Goal: Information Seeking & Learning: Find specific fact

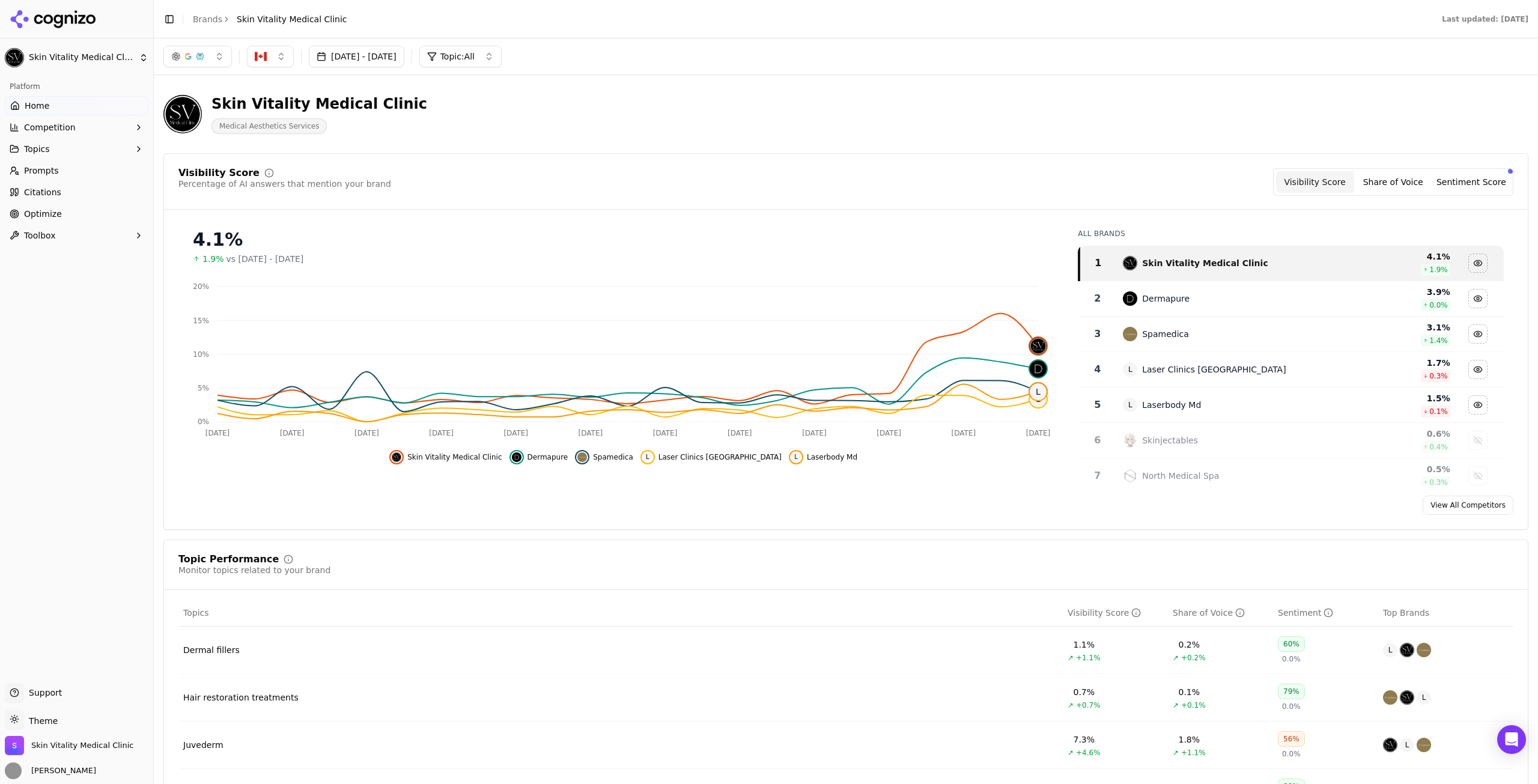
click at [1385, 180] on button "Share of Voice" at bounding box center [1393, 181] width 78 height 22
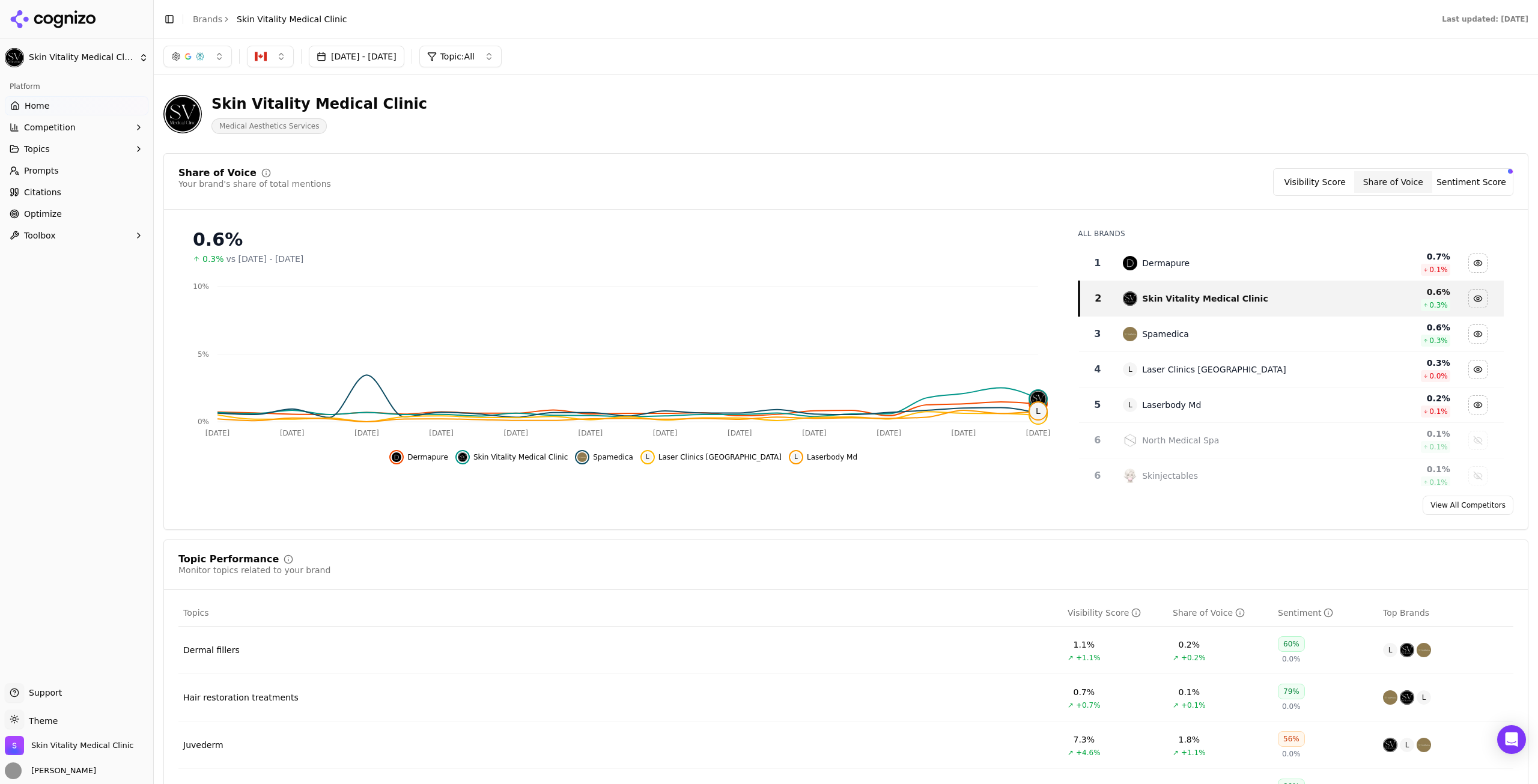
click at [1446, 182] on button "Sentiment Score" at bounding box center [1471, 181] width 78 height 22
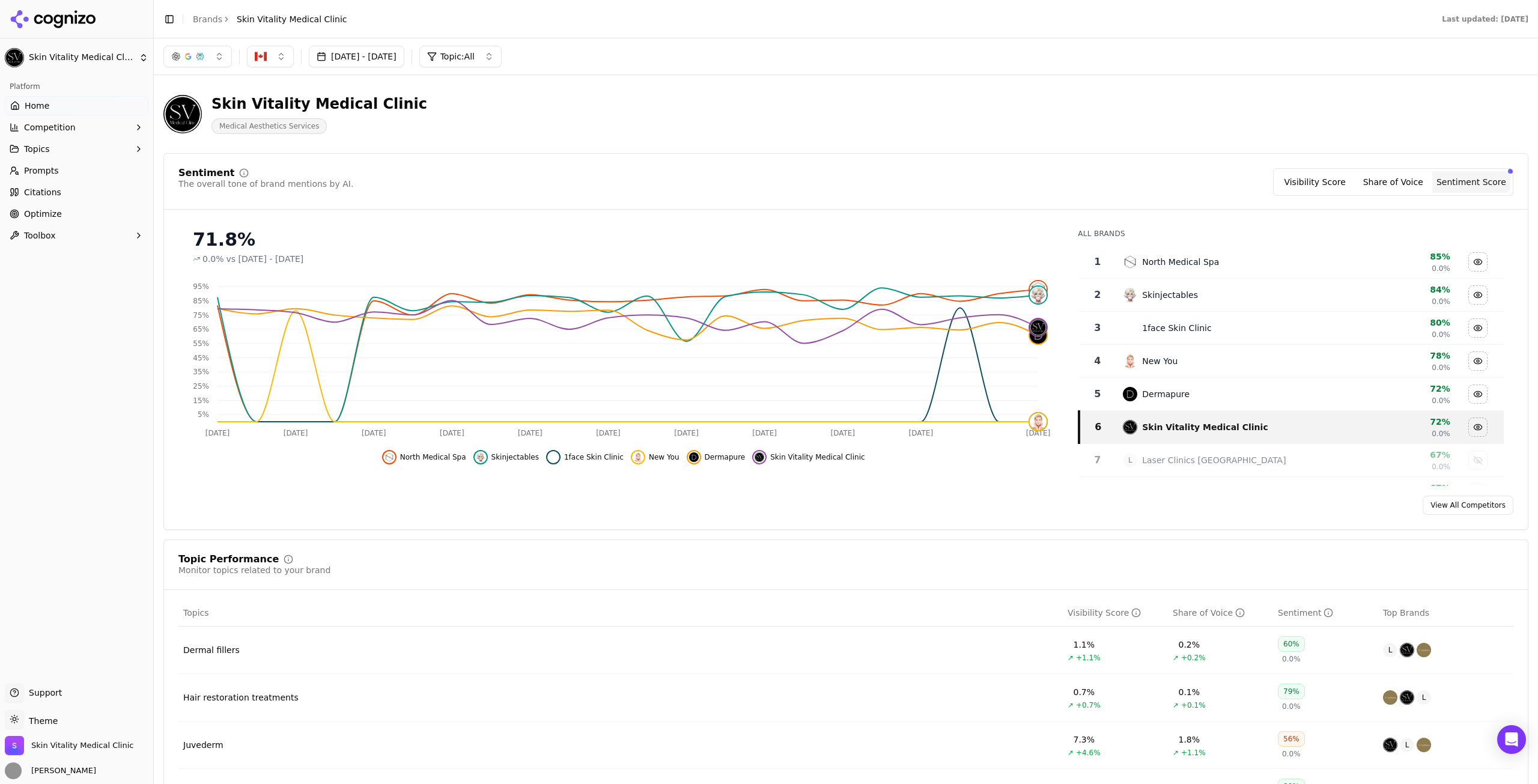
click at [1303, 188] on button "Visibility Score" at bounding box center [1315, 181] width 78 height 22
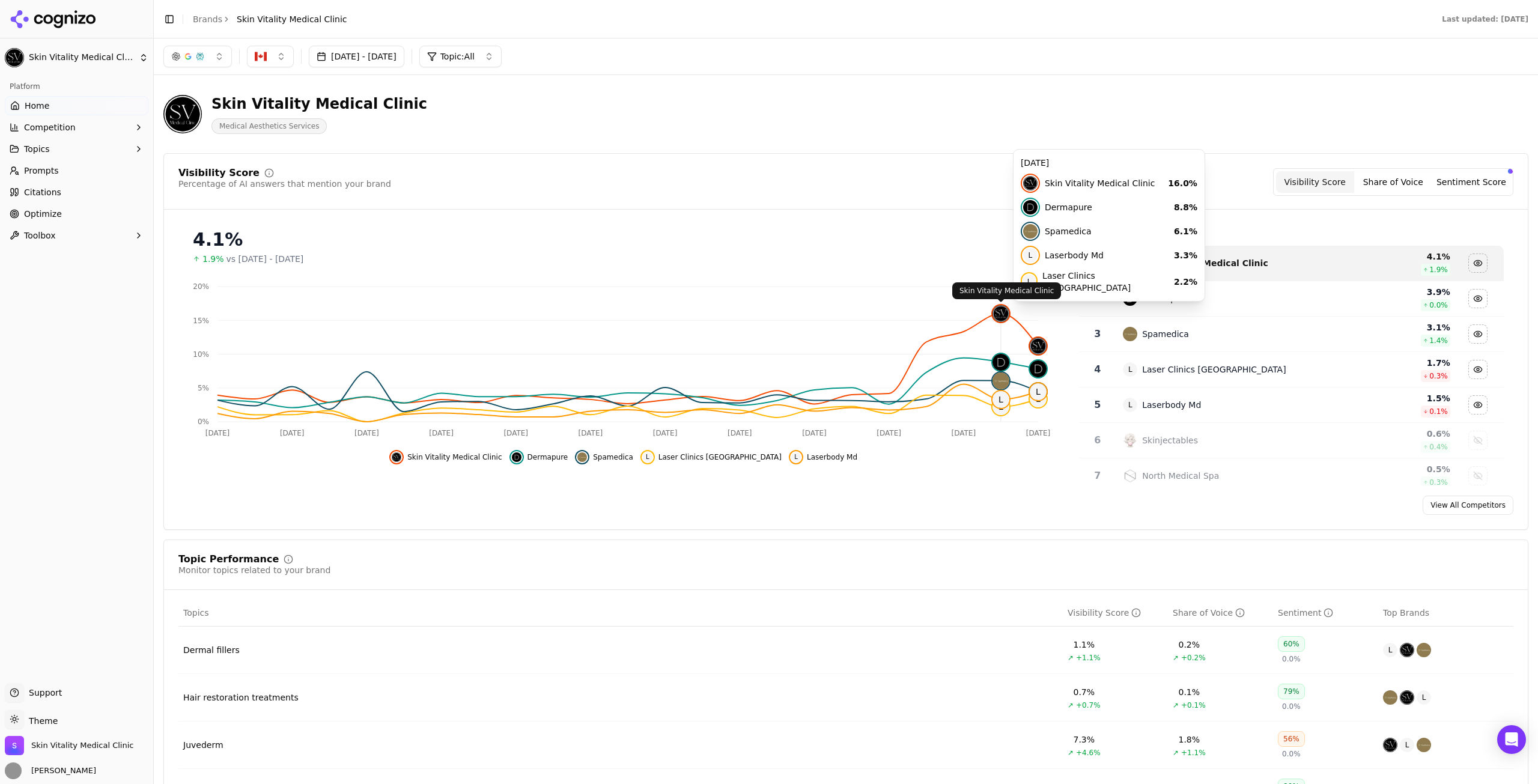
click img
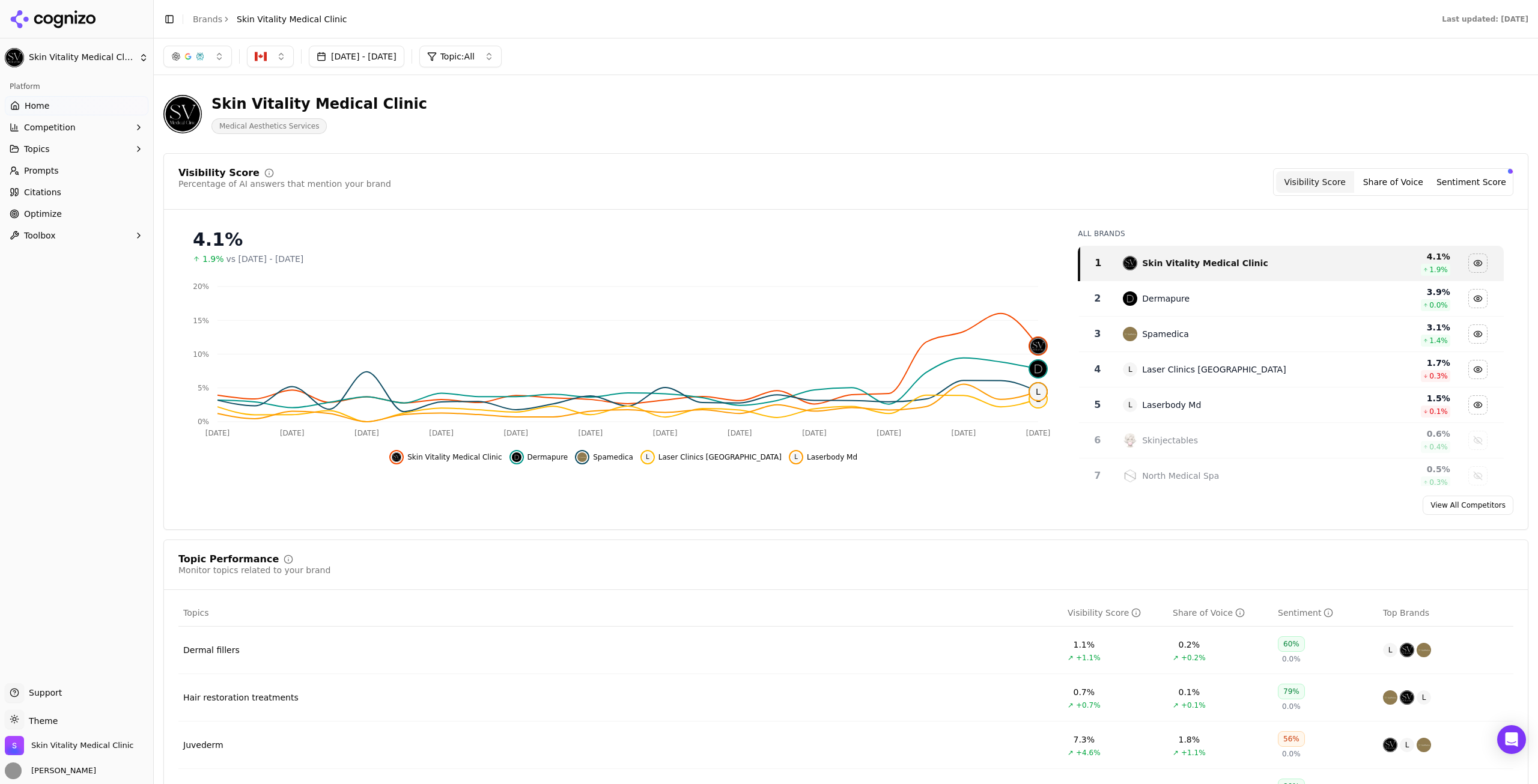
click at [345, 69] on div "[DATE] - [DATE] Topic: All" at bounding box center [846, 56] width 1384 height 36
click at [346, 59] on button "[DATE] - [DATE]" at bounding box center [356, 56] width 96 height 22
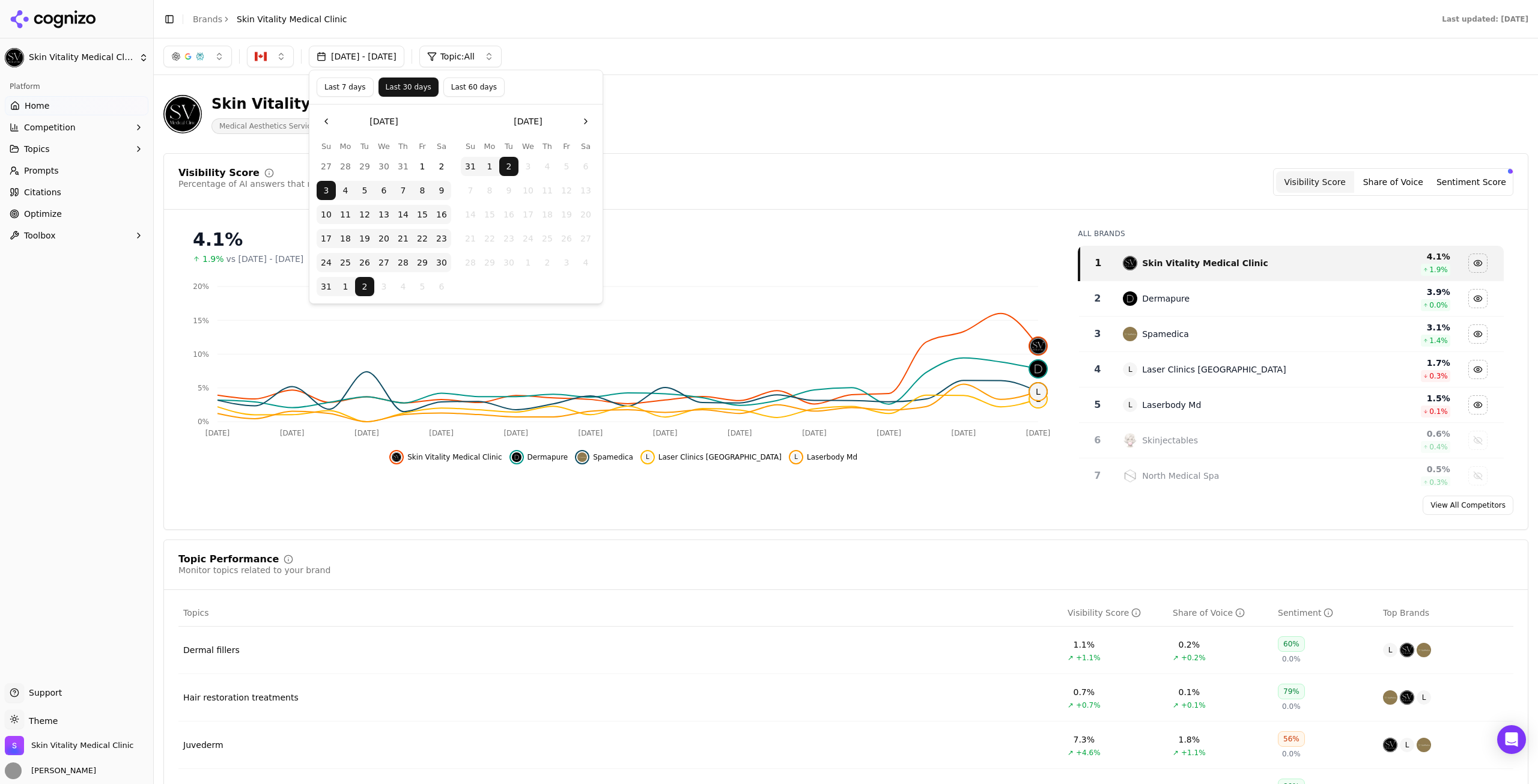
click at [327, 288] on button "31" at bounding box center [326, 286] width 19 height 19
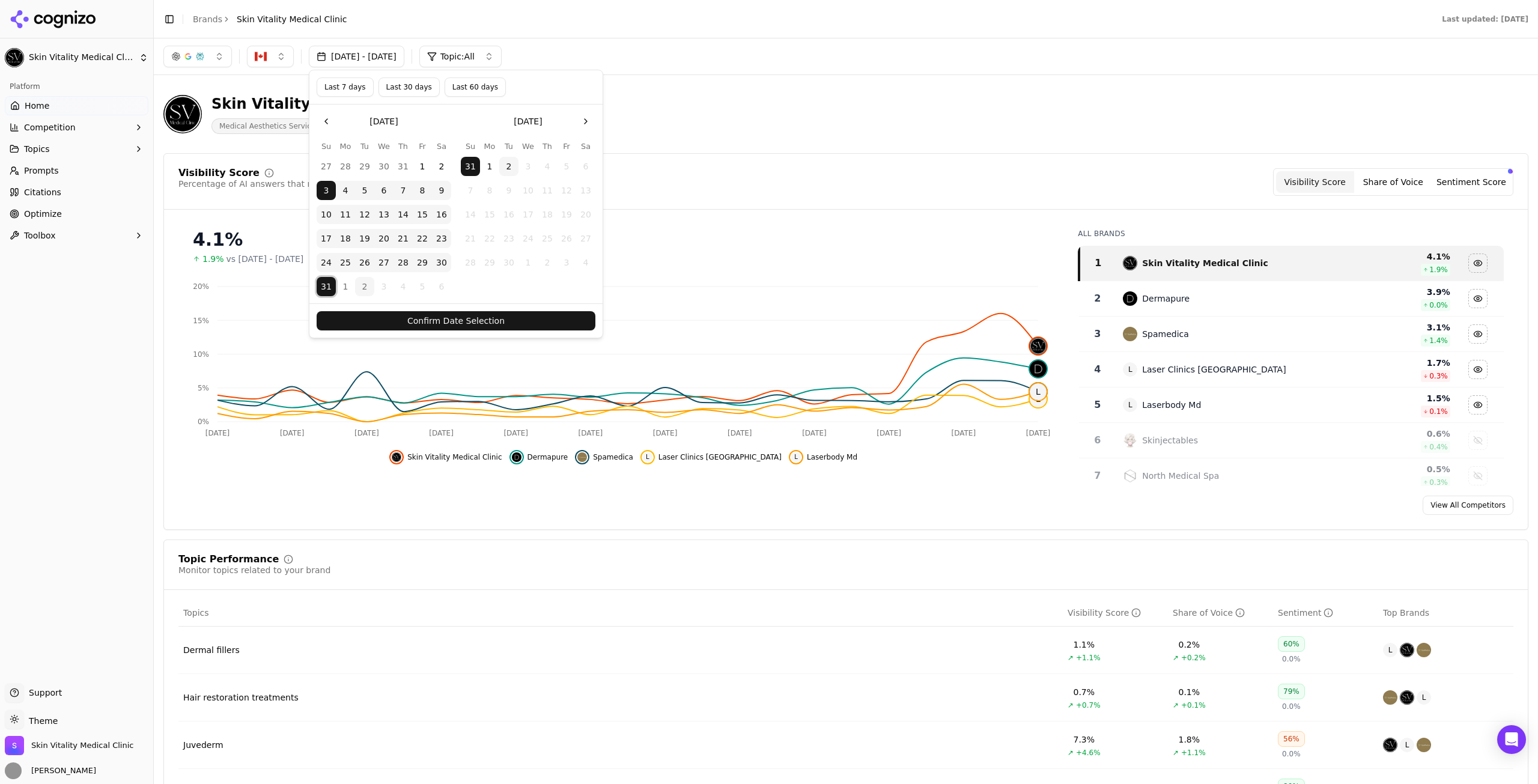
click at [327, 288] on button "31" at bounding box center [326, 286] width 19 height 19
click at [532, 324] on button "Confirm Date Selection" at bounding box center [456, 320] width 278 height 19
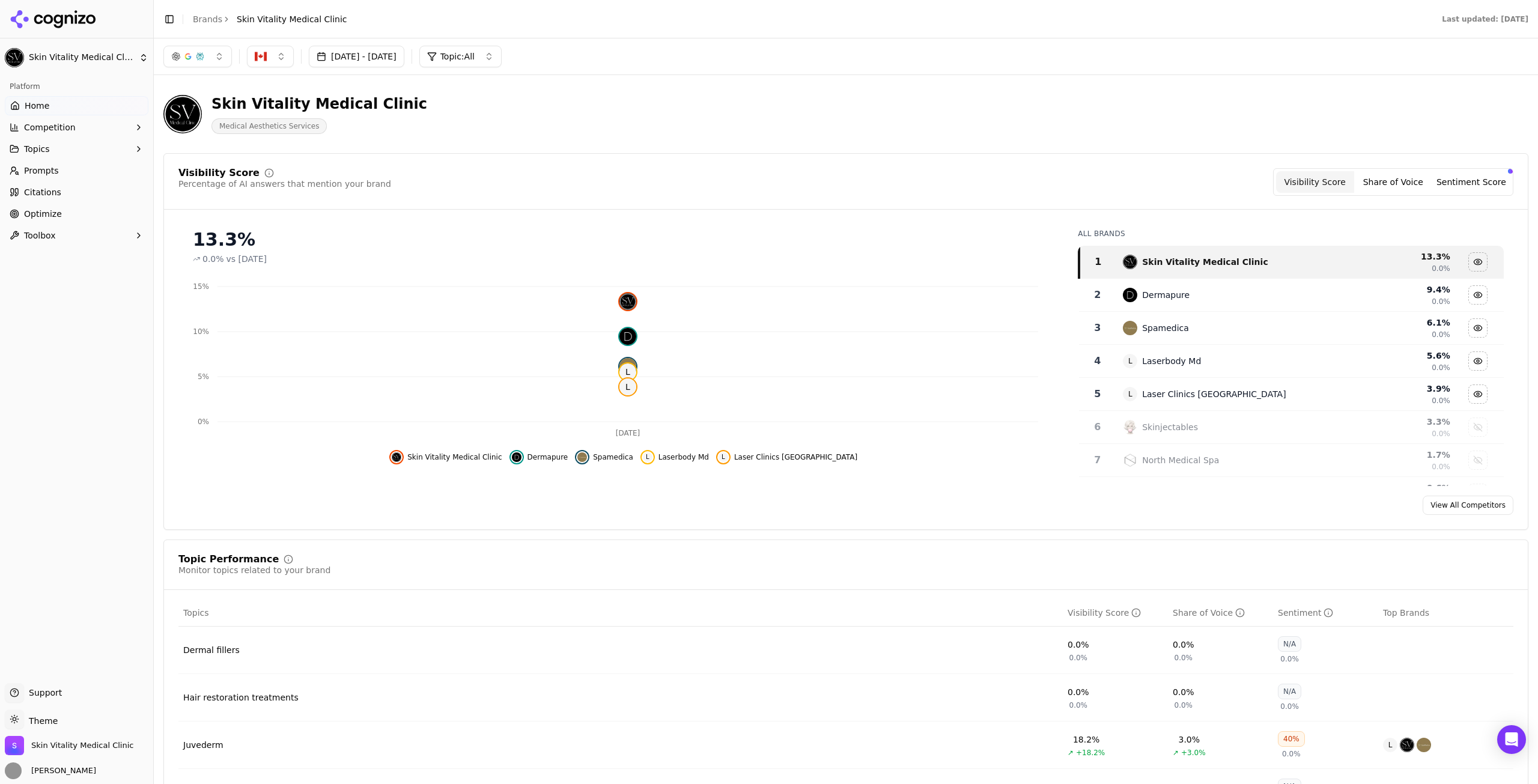
click at [390, 49] on button "[DATE] - [DATE]" at bounding box center [356, 56] width 96 height 22
click at [348, 90] on button "Last 7 days" at bounding box center [345, 87] width 57 height 19
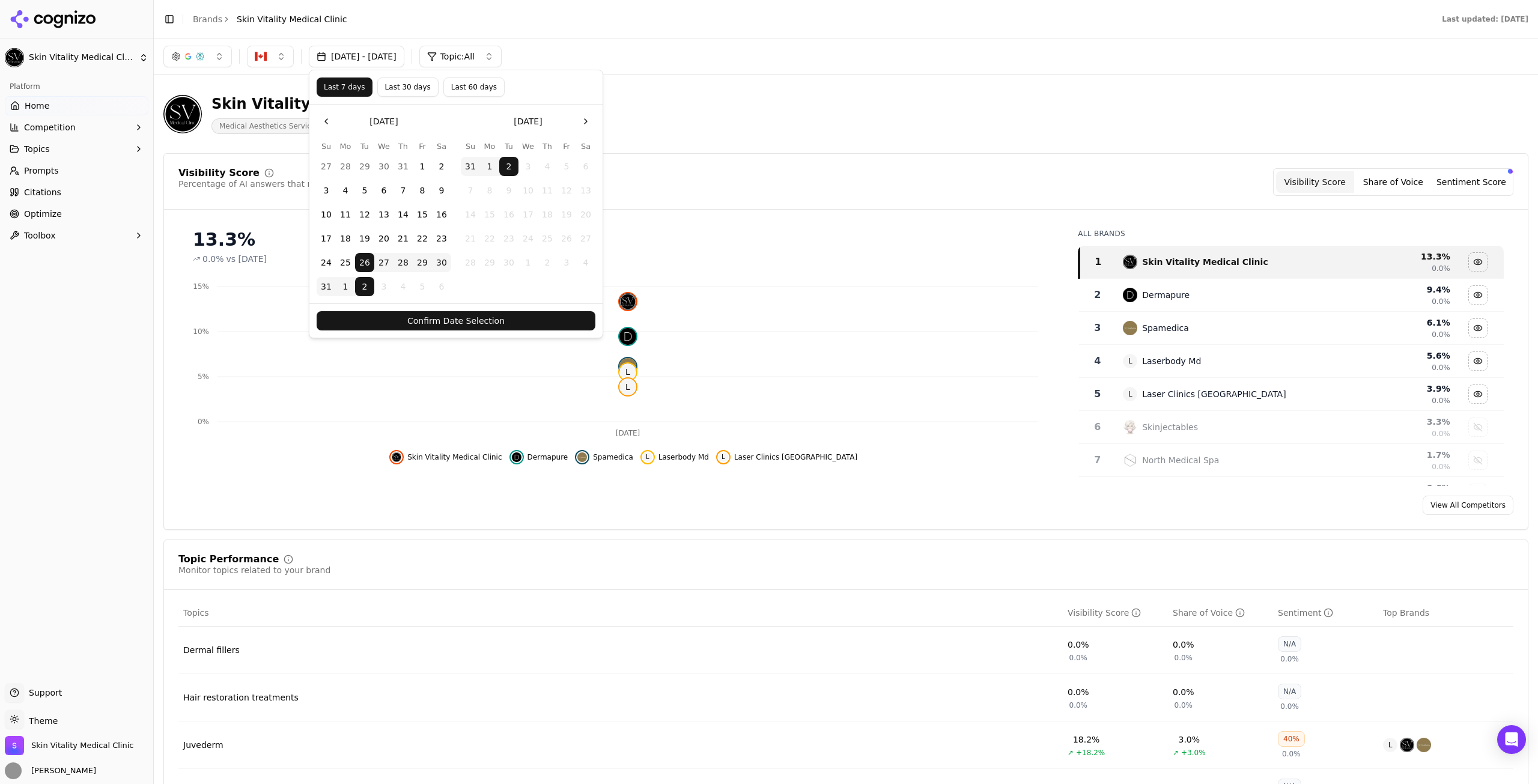
click at [537, 327] on button "Confirm Date Selection" at bounding box center [456, 320] width 278 height 19
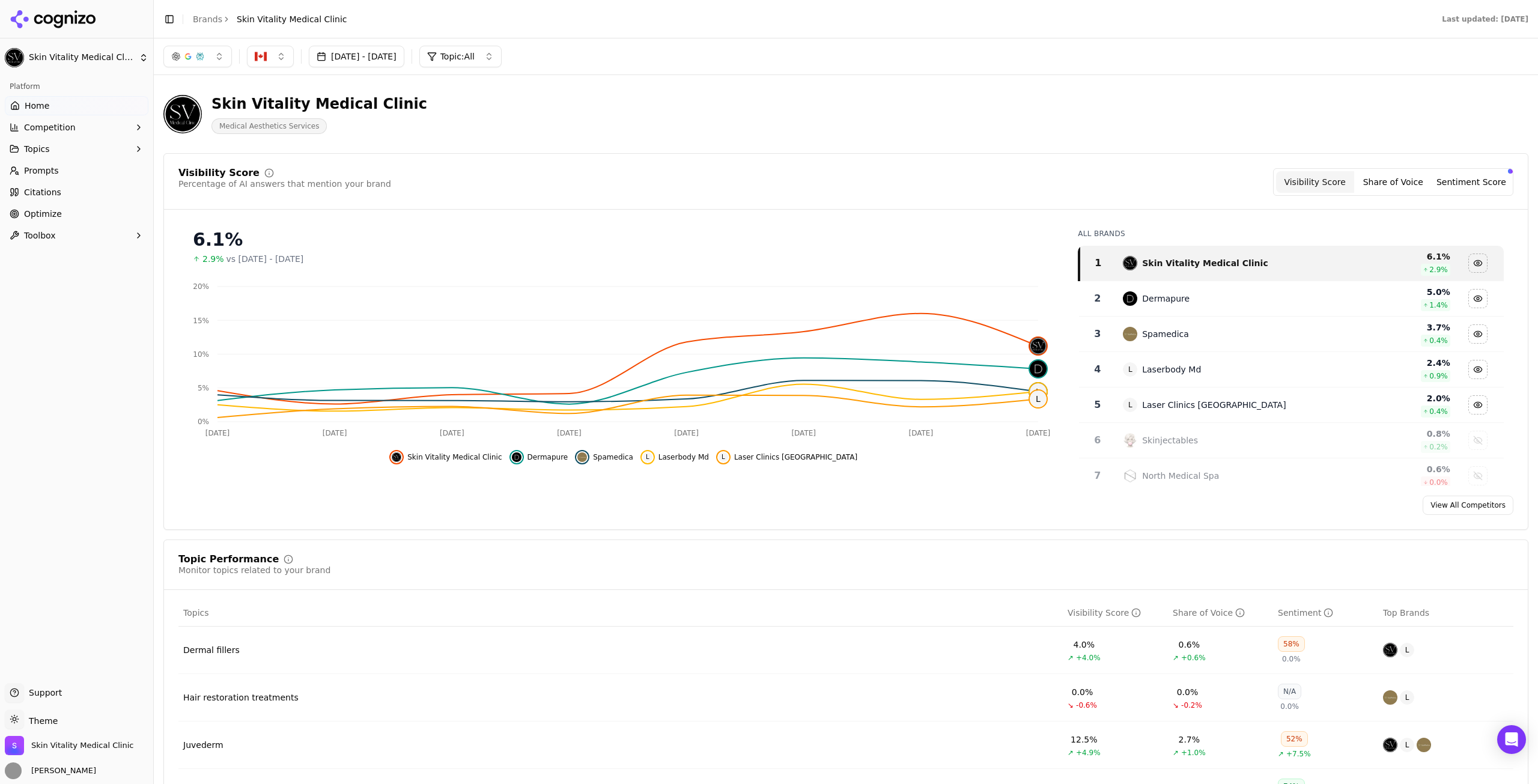
click at [364, 57] on button "[DATE] - [DATE]" at bounding box center [356, 56] width 96 height 22
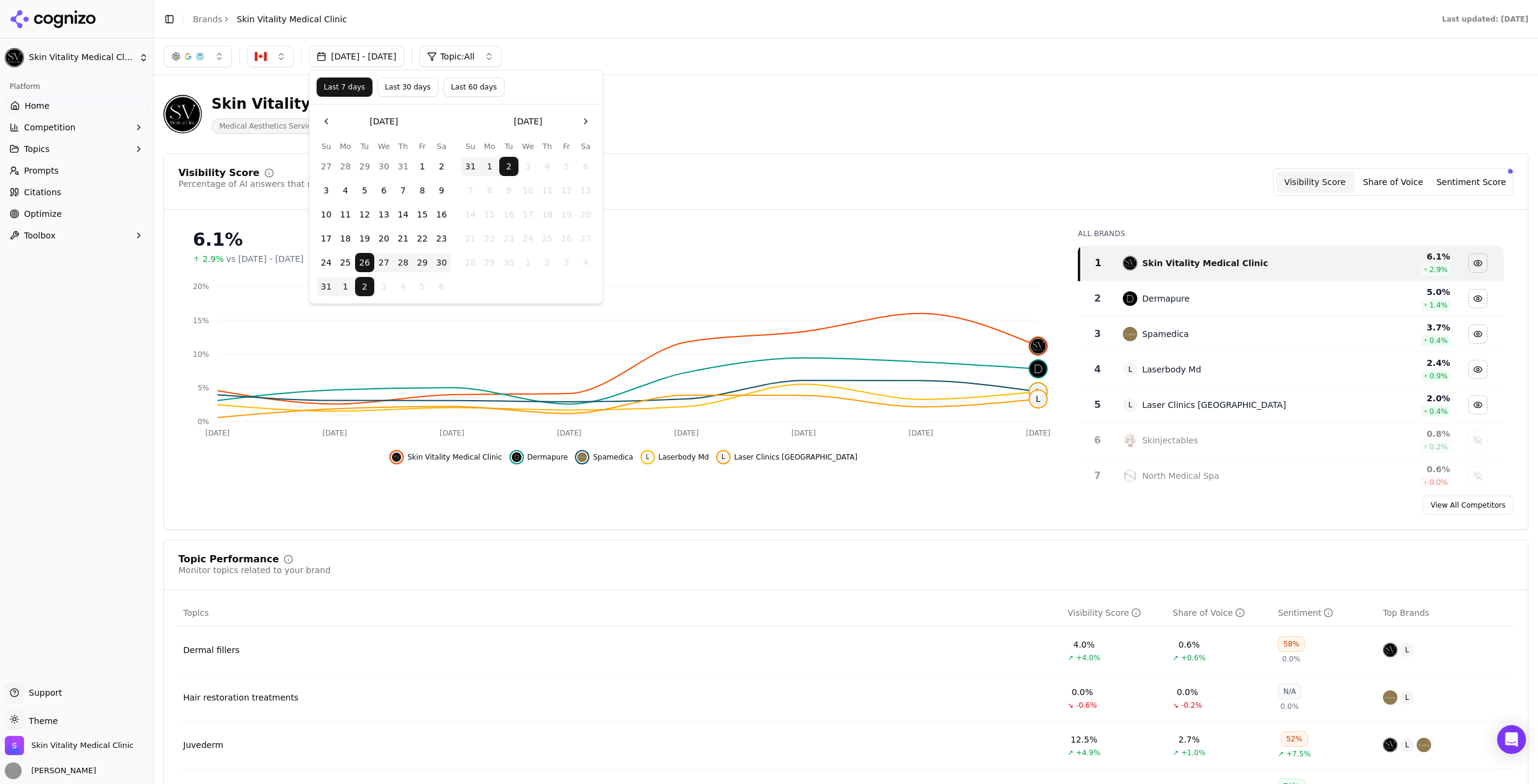
click at [321, 289] on button "31" at bounding box center [326, 286] width 19 height 19
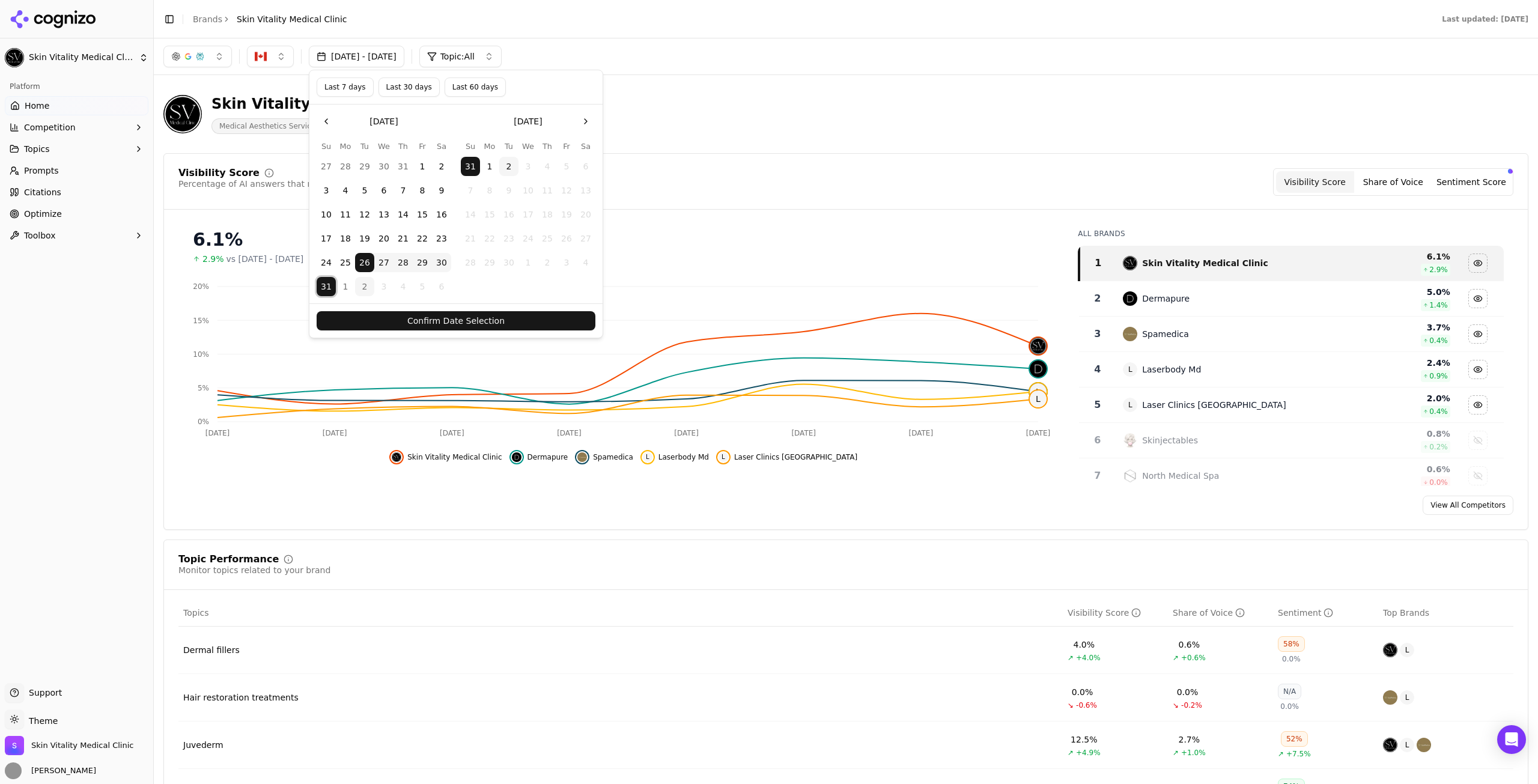
click at [403, 321] on button "Confirm Date Selection" at bounding box center [456, 320] width 278 height 19
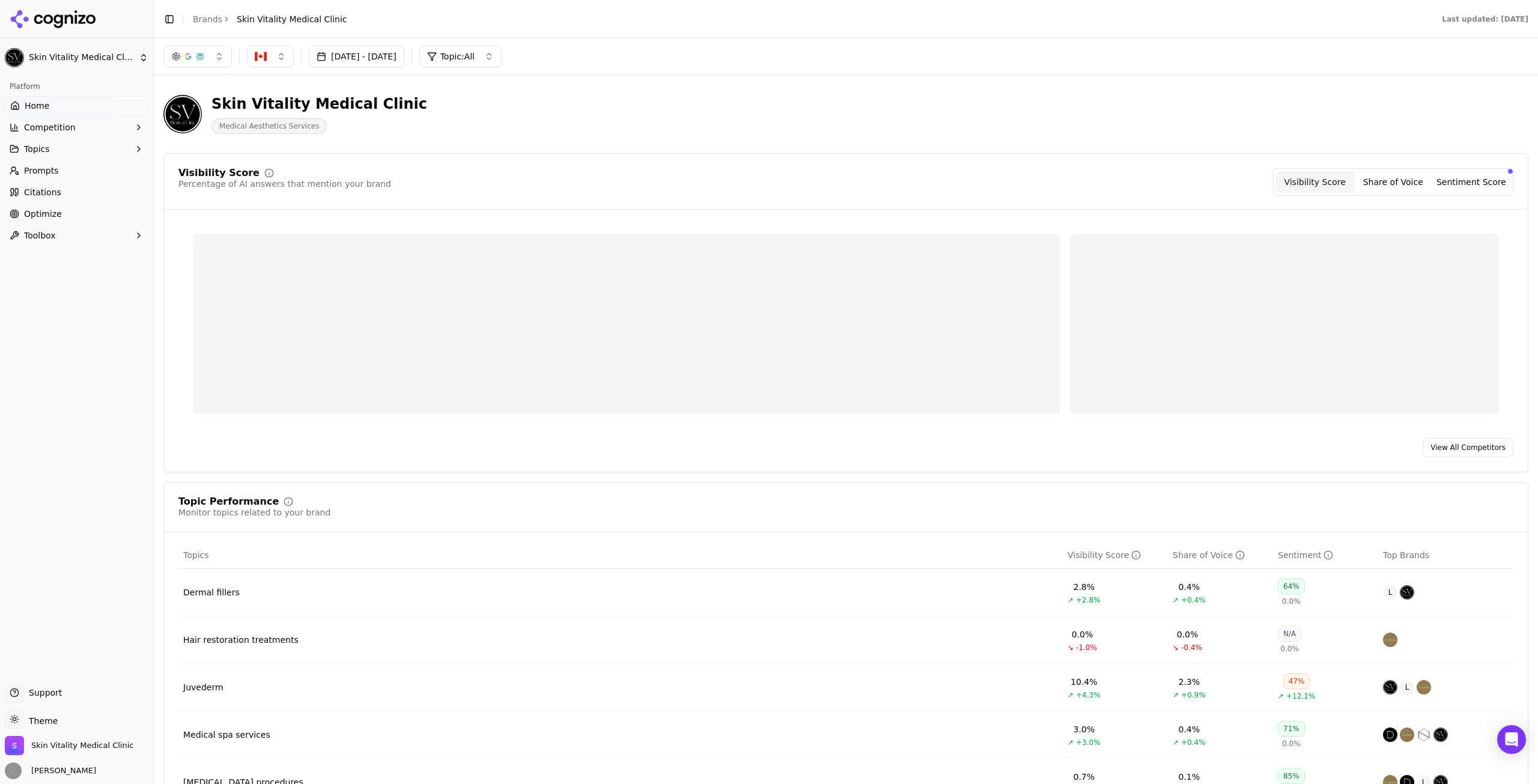
click at [396, 55] on button "[DATE] - [DATE]" at bounding box center [356, 56] width 96 height 22
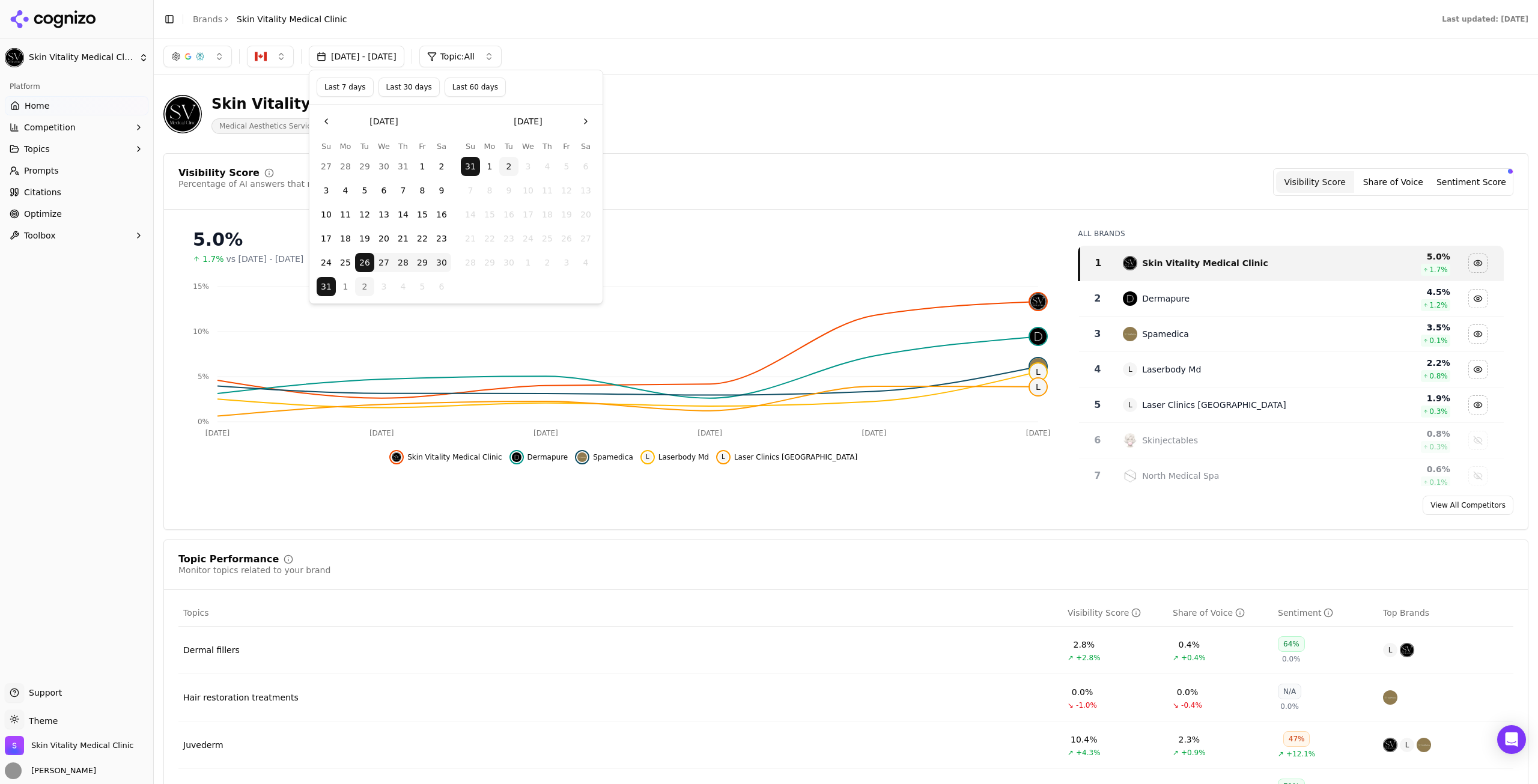
click at [331, 286] on button "31" at bounding box center [326, 286] width 19 height 19
click at [330, 286] on button "31" at bounding box center [326, 286] width 19 height 19
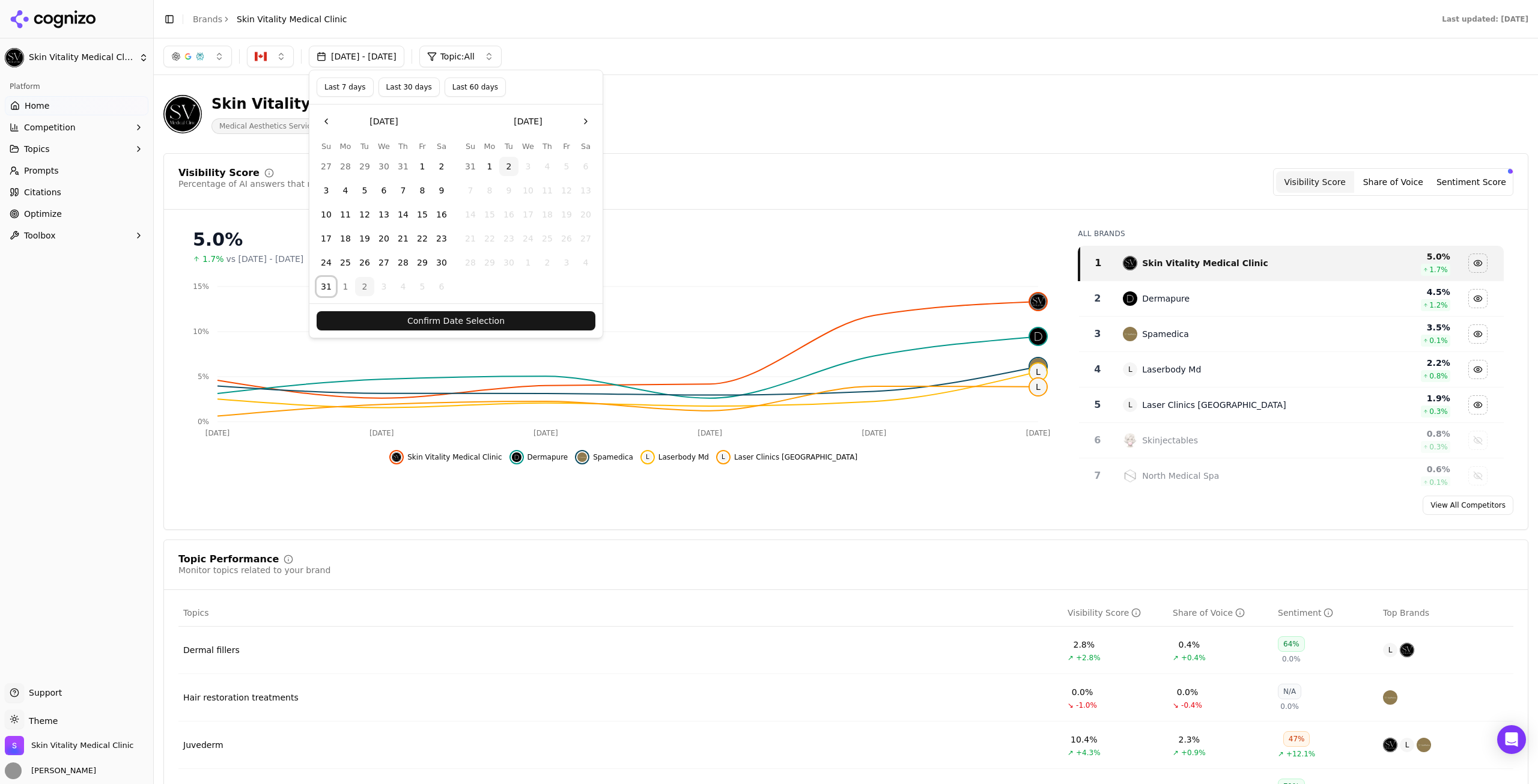
click at [330, 286] on button "31" at bounding box center [326, 286] width 19 height 19
click at [476, 163] on button "31" at bounding box center [470, 166] width 19 height 19
click at [474, 167] on button "31" at bounding box center [470, 166] width 19 height 19
click at [495, 319] on button "Confirm Date Selection" at bounding box center [456, 320] width 278 height 19
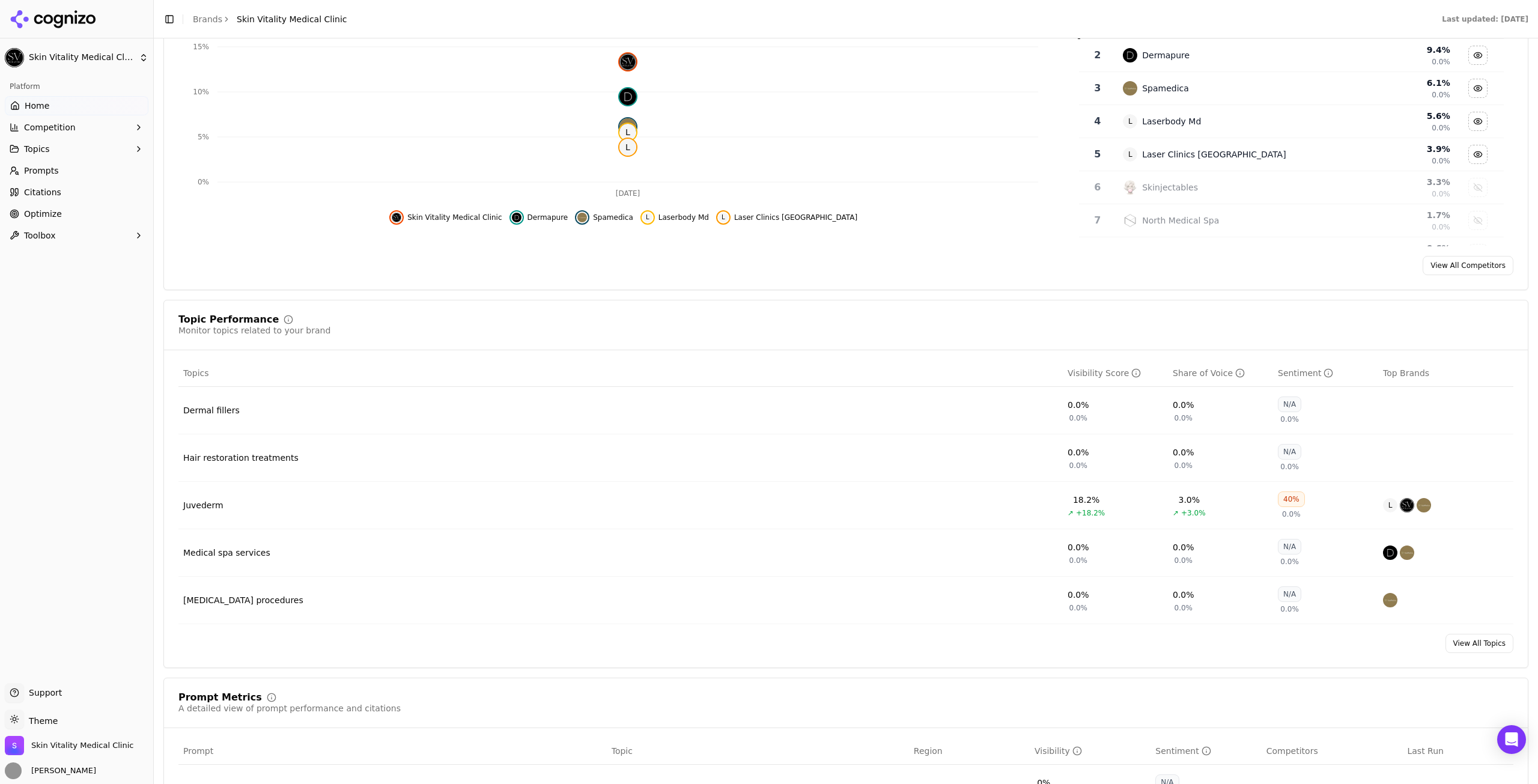
scroll to position [240, 0]
click at [47, 175] on span "Prompts" at bounding box center [41, 170] width 35 height 12
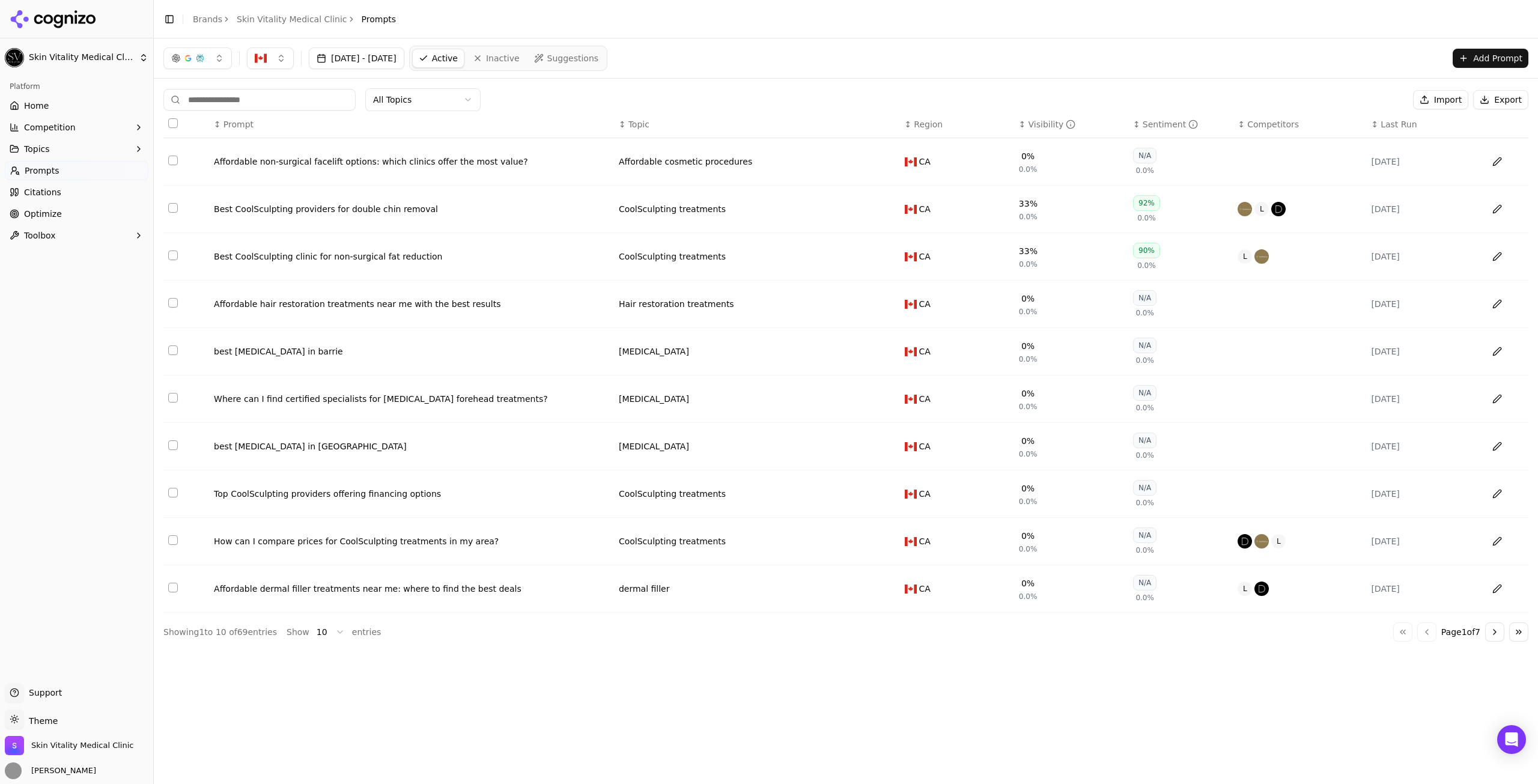
click at [1029, 121] on div "Visibility" at bounding box center [1052, 124] width 48 height 12
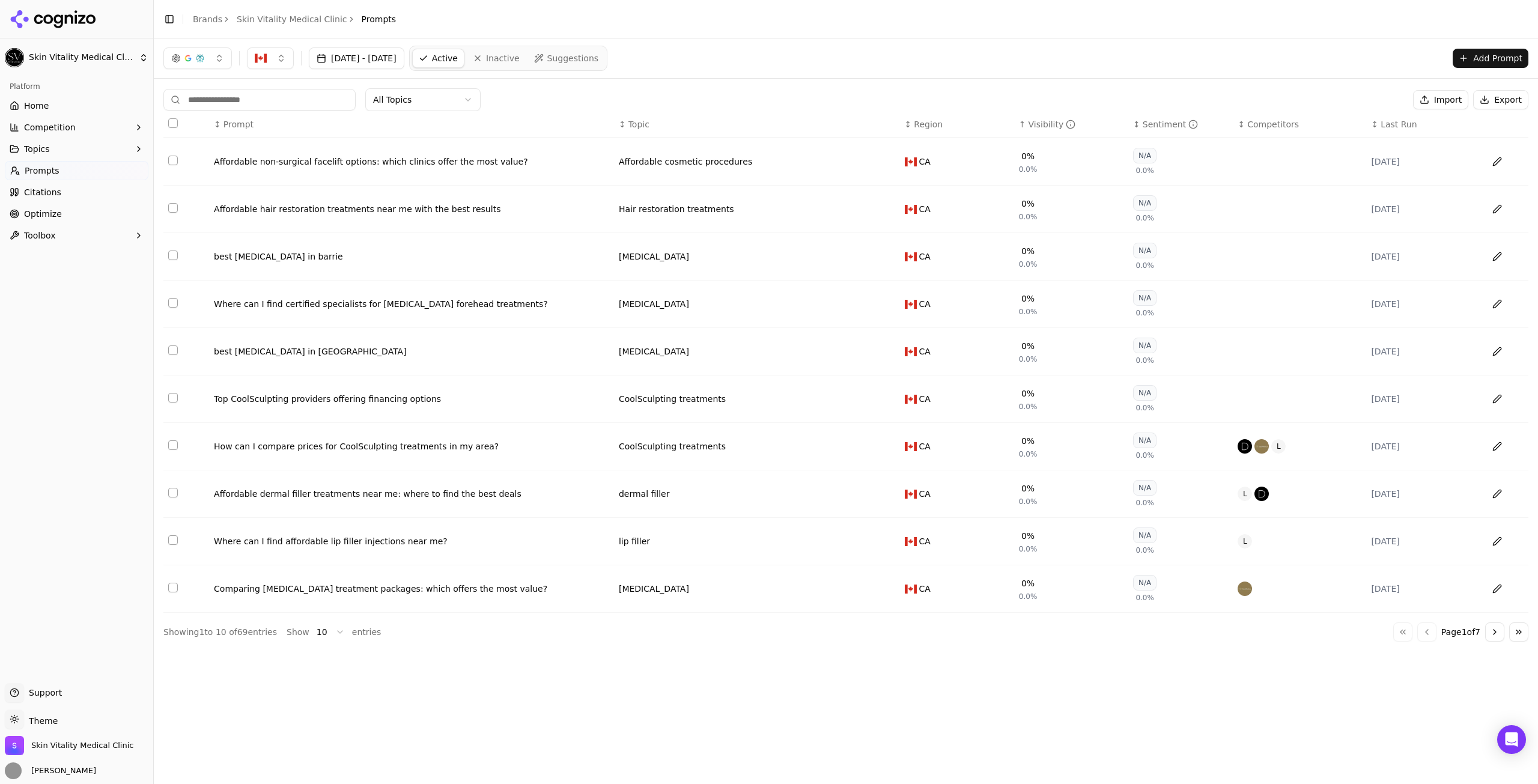
click at [1029, 121] on div "Visibility" at bounding box center [1052, 124] width 48 height 12
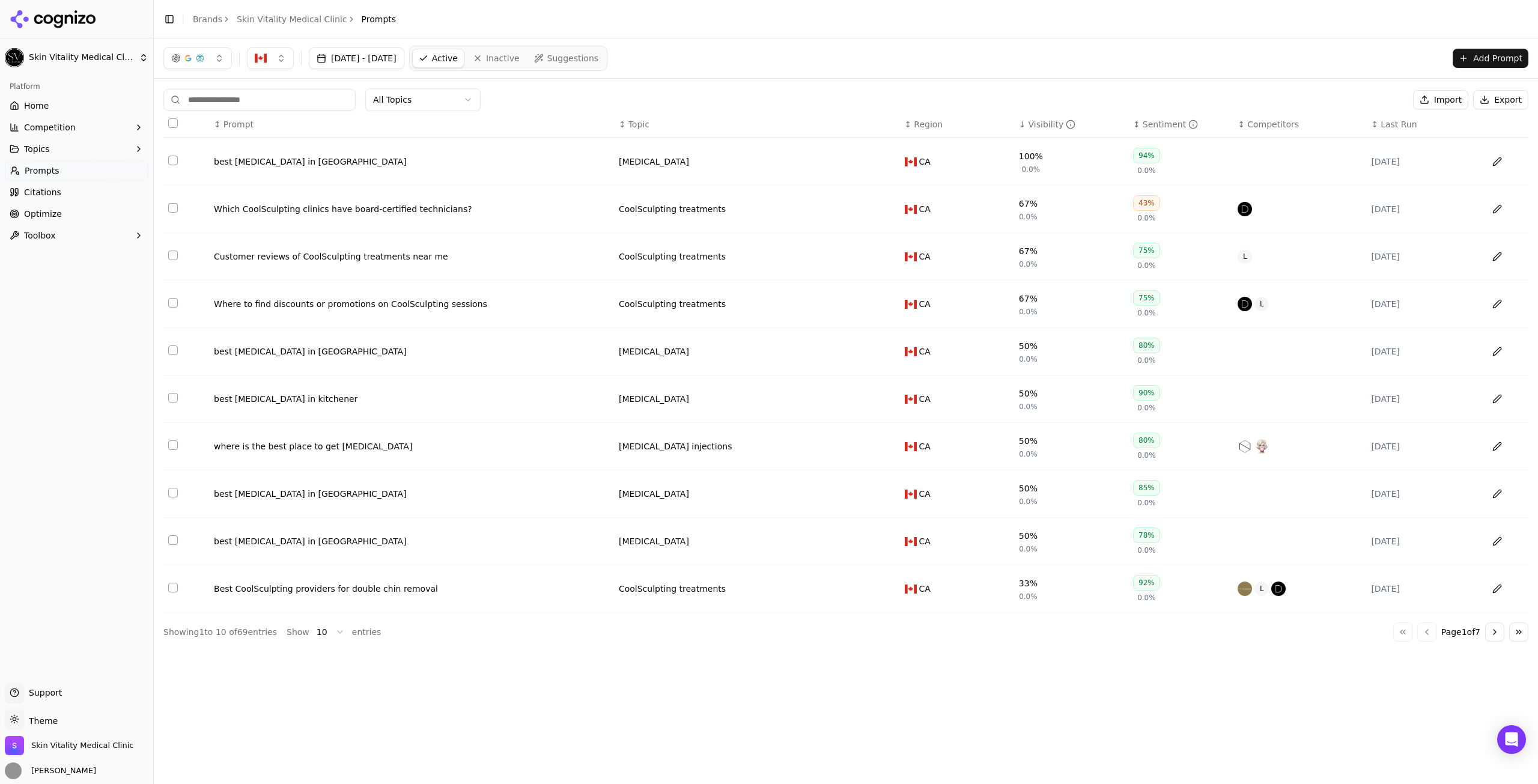
click at [303, 633] on div "Show 10 entries" at bounding box center [333, 632] width 94 height 19
click at [309, 635] on html "Skin Vitality Medical Clinic Platform Home Competition Topics Prompts Citations…" at bounding box center [769, 392] width 1538 height 784
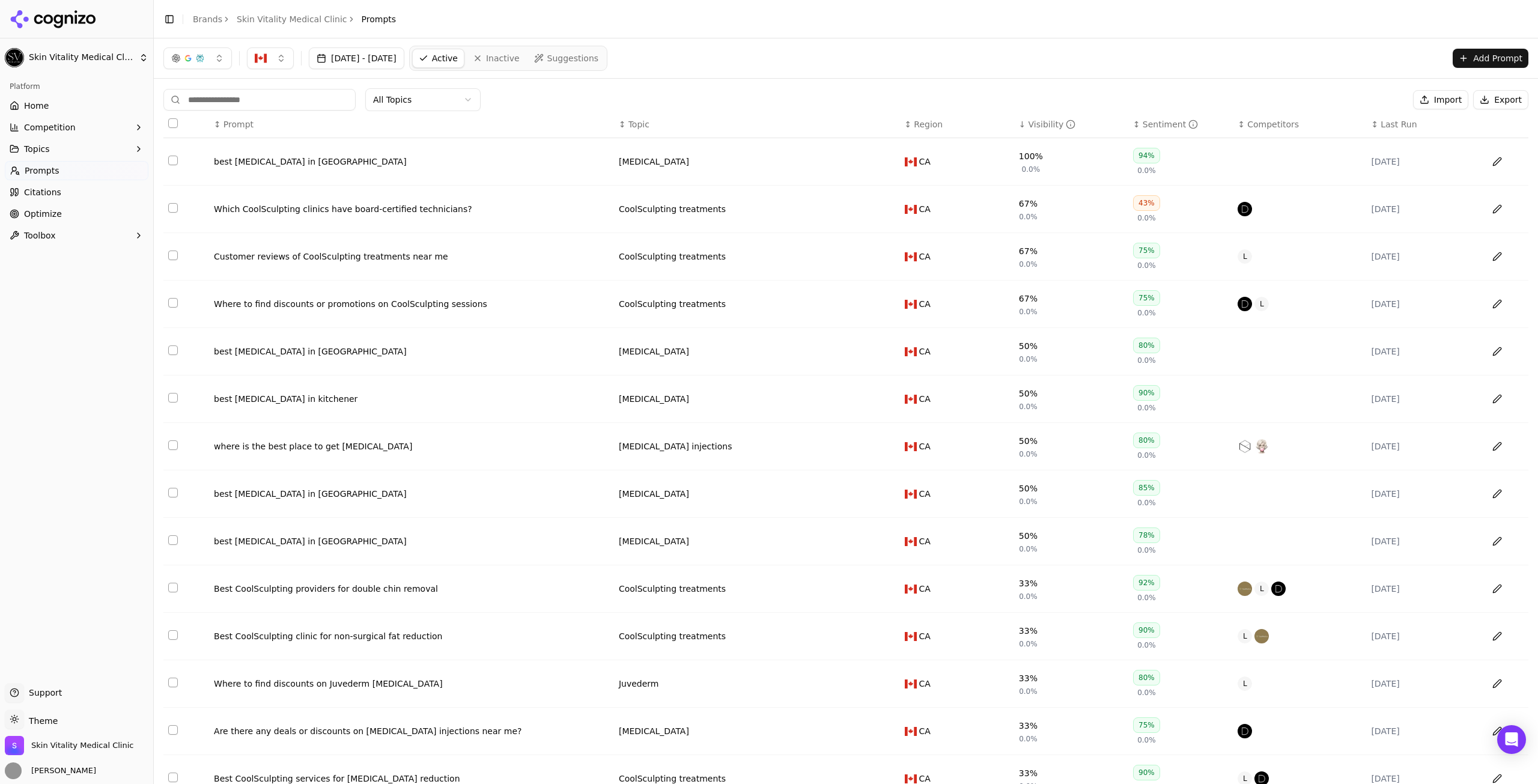
click at [403, 207] on div "Which CoolSculpting clinics have board-certified technicians?" at bounding box center [411, 209] width 395 height 12
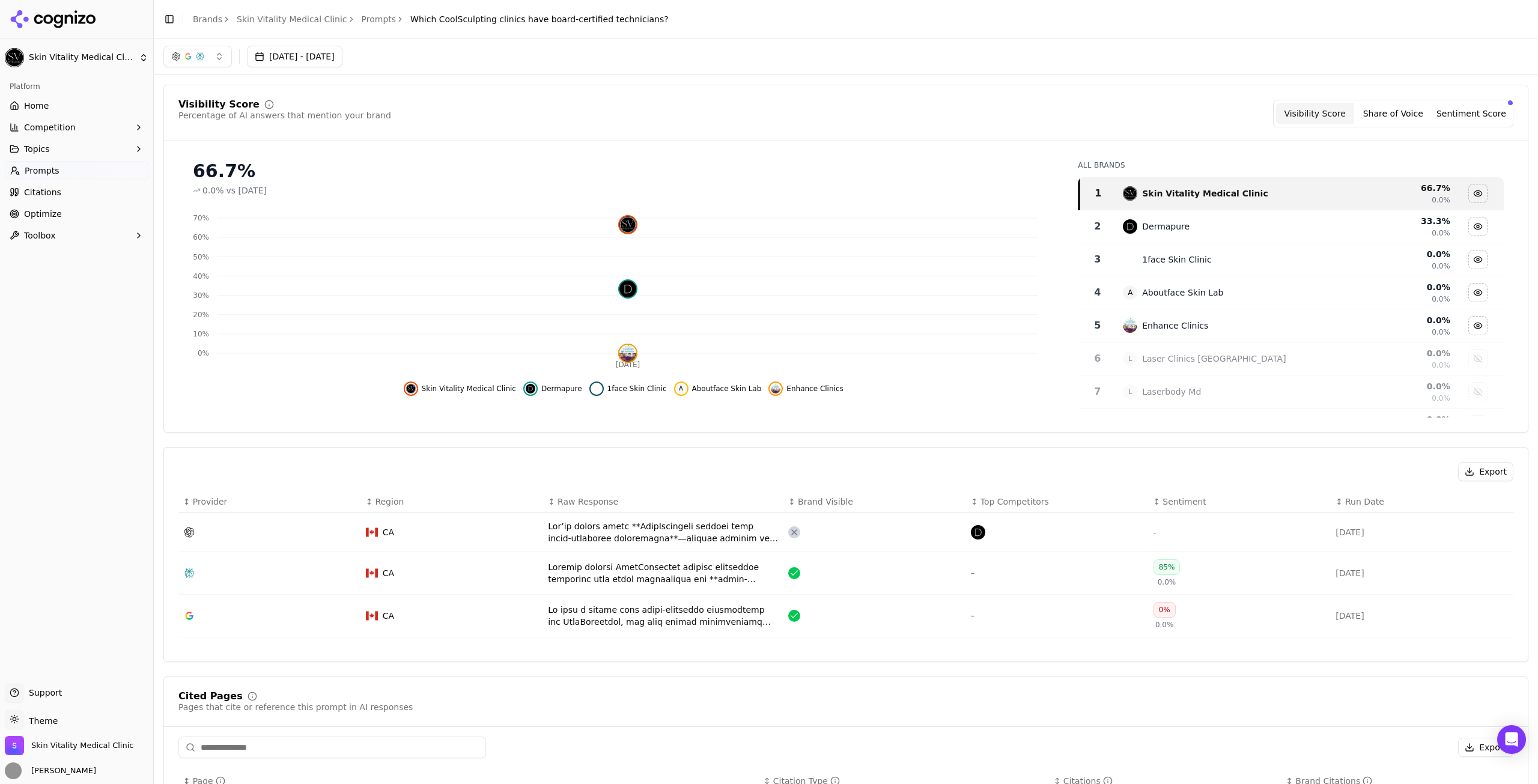
click at [586, 521] on div "Data table" at bounding box center [663, 532] width 231 height 24
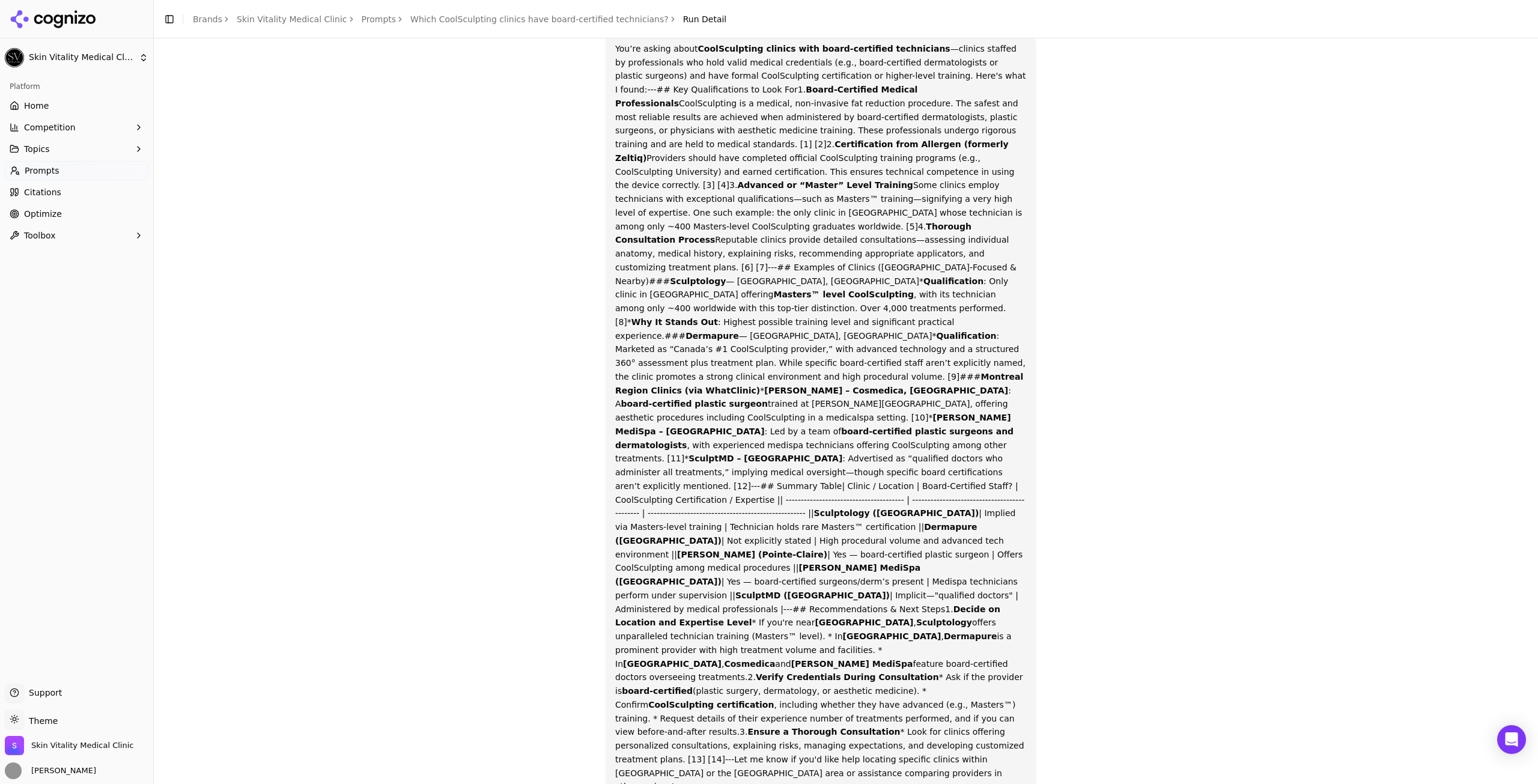
scroll to position [120, 0]
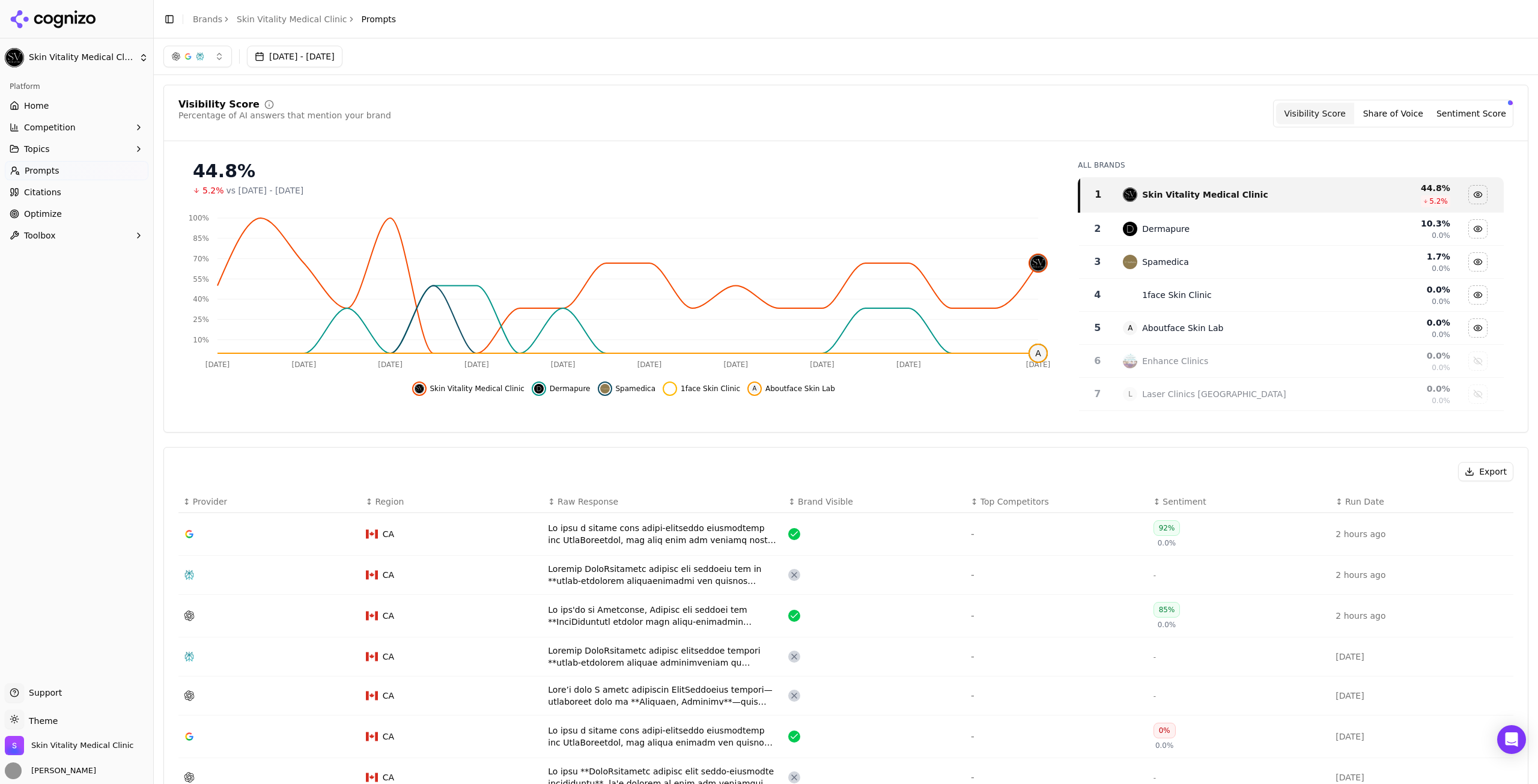
click at [582, 526] on div "Data table" at bounding box center [663, 534] width 231 height 24
